Goal: Check status: Check status

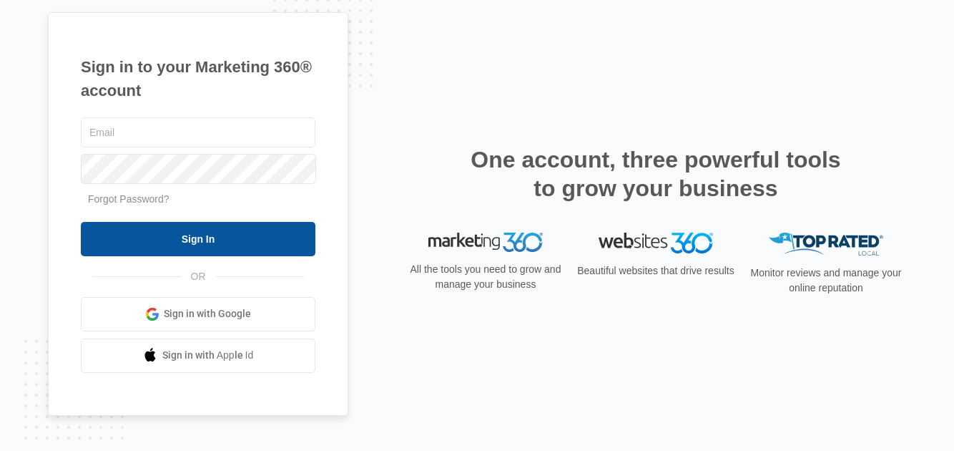
type input "[EMAIL_ADDRESS][DOMAIN_NAME]"
click at [203, 241] on input "Sign In" at bounding box center [198, 239] width 235 height 34
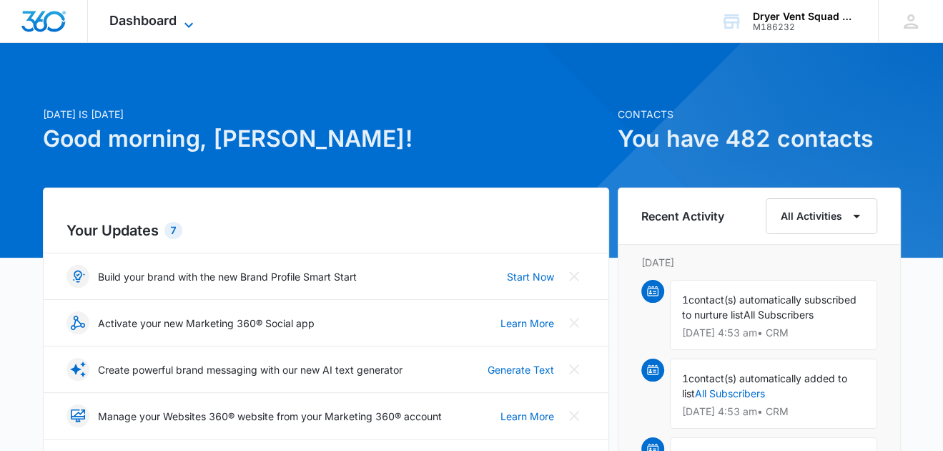
click at [180, 17] on icon at bounding box center [188, 24] width 17 height 17
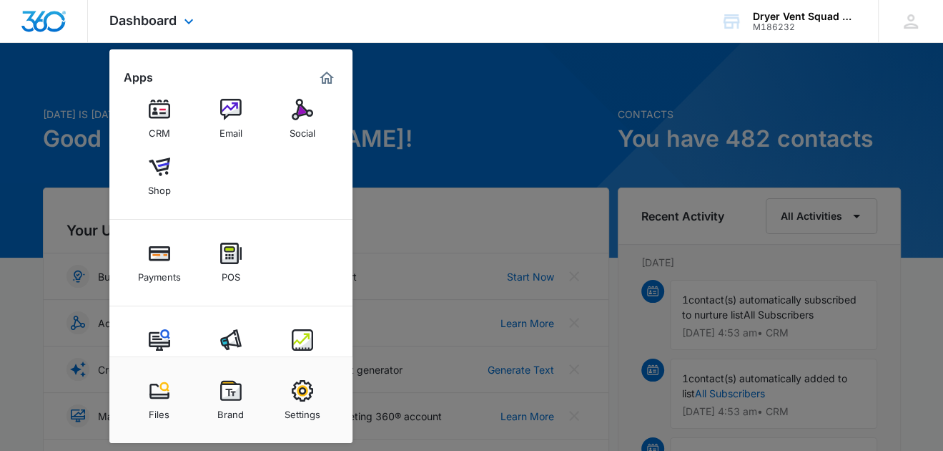
scroll to position [105, 0]
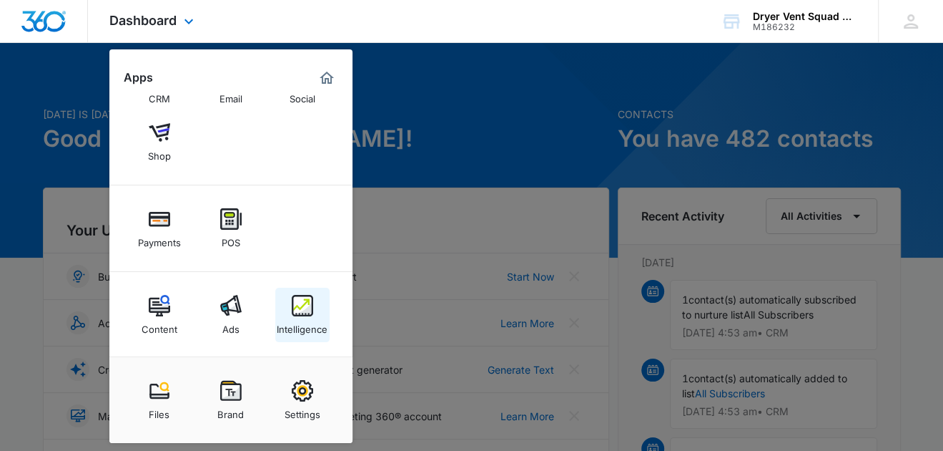
click at [300, 305] on img at bounding box center [302, 305] width 21 height 21
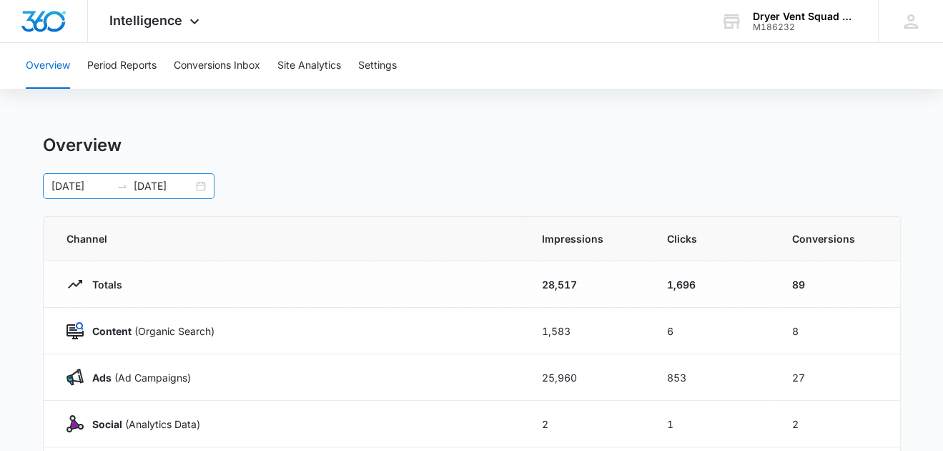
click at [203, 184] on div "09/13/2025 10/13/2025" at bounding box center [129, 186] width 172 height 26
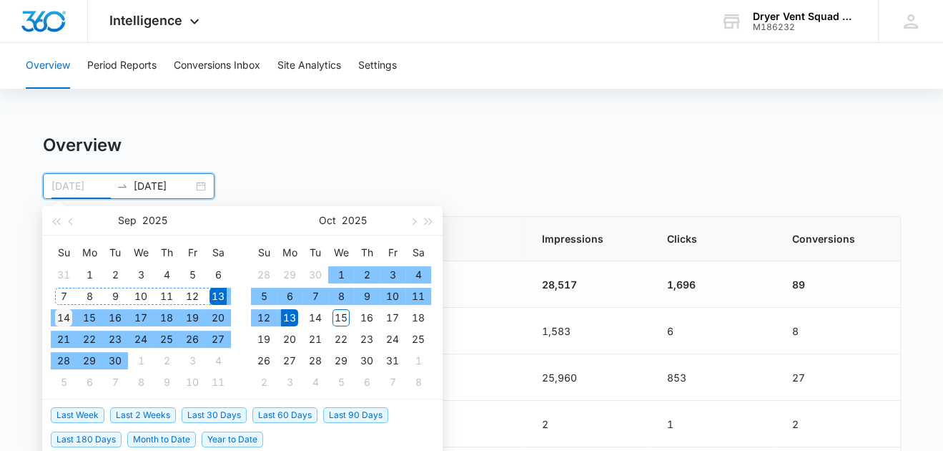
type input "09/14/2025"
click at [68, 313] on div "14" at bounding box center [63, 317] width 17 height 17
type input "10/14/2025"
click at [318, 318] on div "14" at bounding box center [315, 317] width 17 height 17
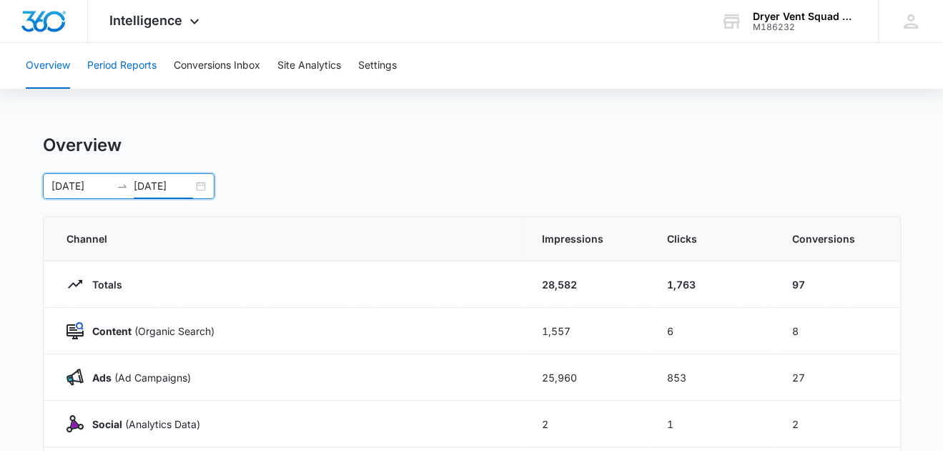
click at [128, 69] on button "Period Reports" at bounding box center [121, 66] width 69 height 46
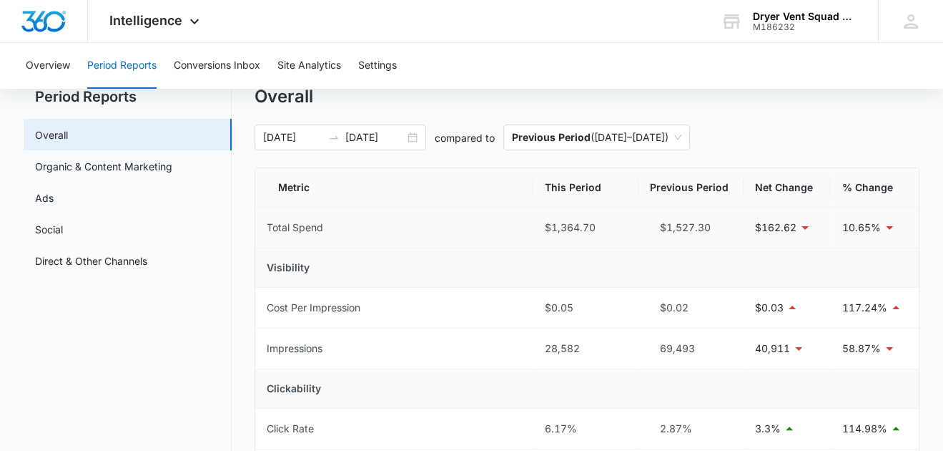
scroll to position [71, 0]
